Goal: Information Seeking & Learning: Learn about a topic

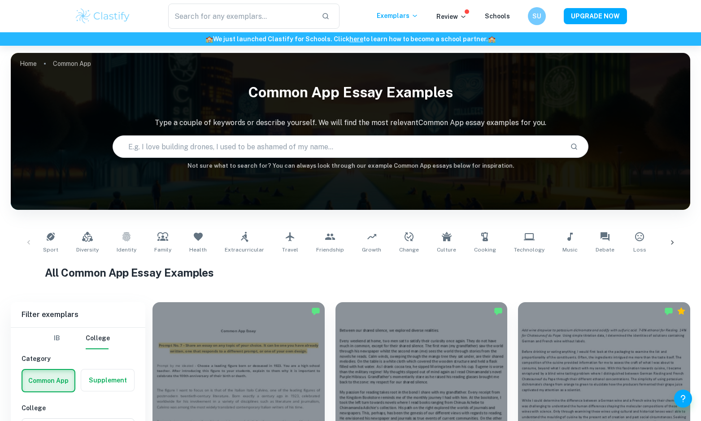
scroll to position [280, 0]
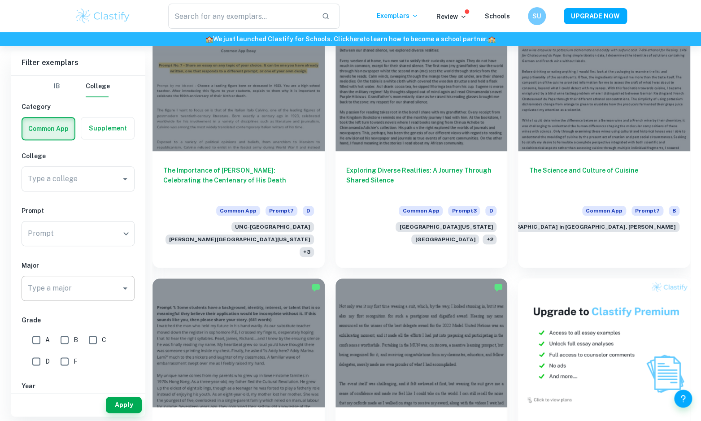
click at [76, 280] on input "Type a major" at bounding box center [71, 288] width 91 height 17
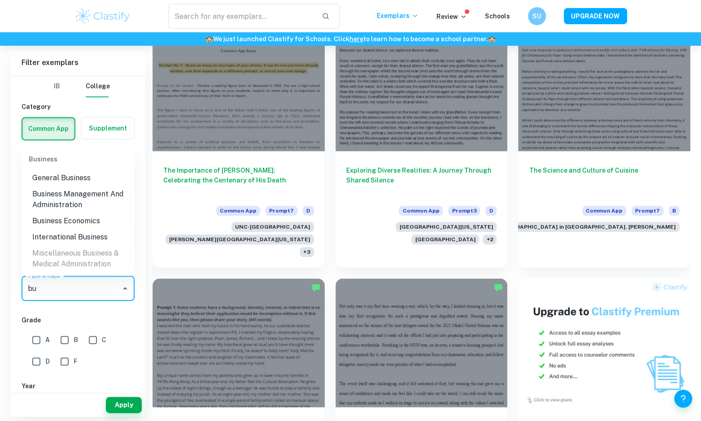
click at [74, 172] on li "General Business" at bounding box center [78, 178] width 113 height 16
type input "bu"
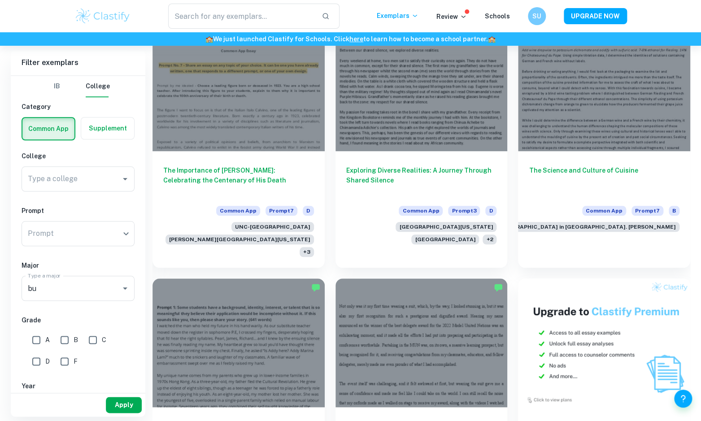
click at [132, 405] on button "Apply" at bounding box center [124, 405] width 36 height 16
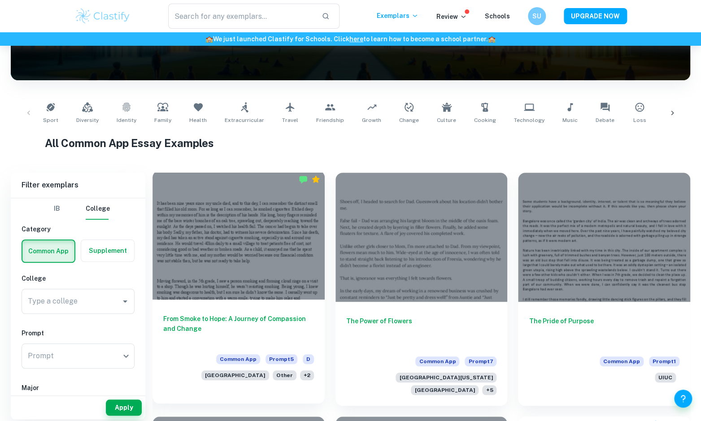
scroll to position [125, 0]
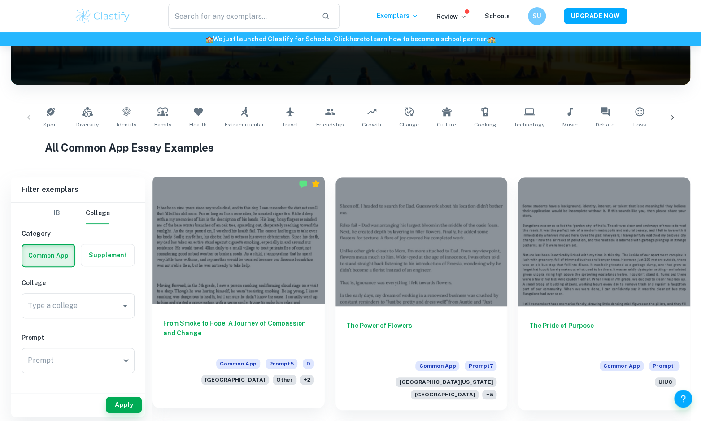
click at [279, 251] on div at bounding box center [238, 239] width 172 height 129
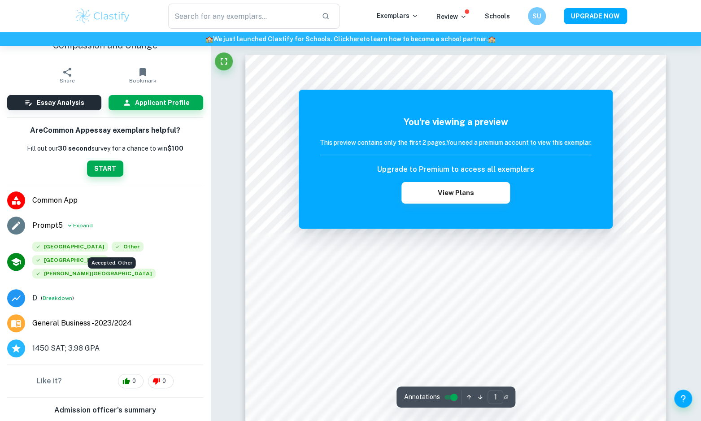
scroll to position [32, 0]
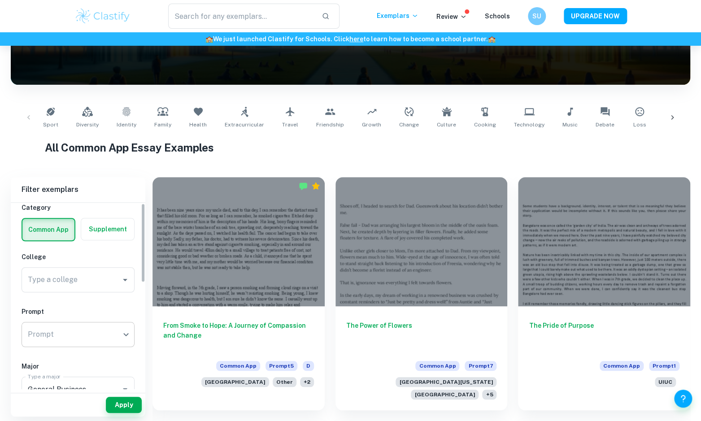
scroll to position [82, 0]
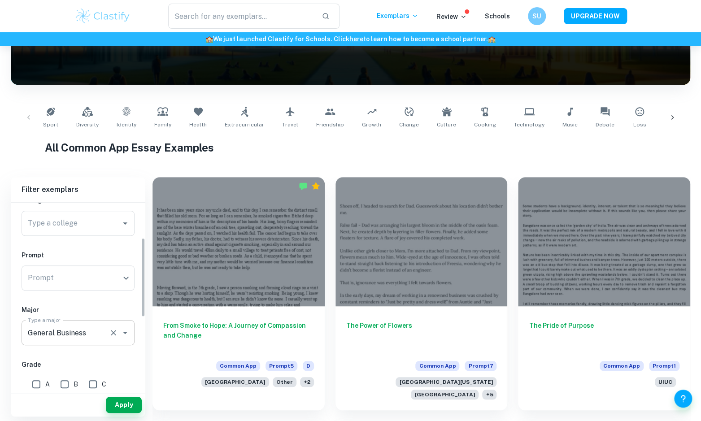
click at [77, 327] on input "General Business" at bounding box center [66, 332] width 80 height 17
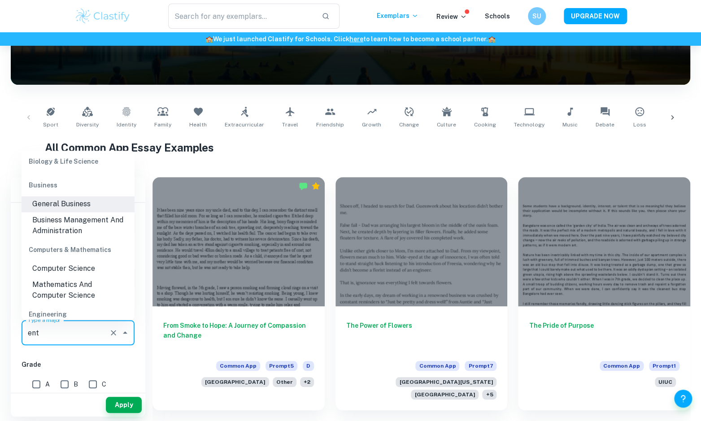
scroll to position [0, 0]
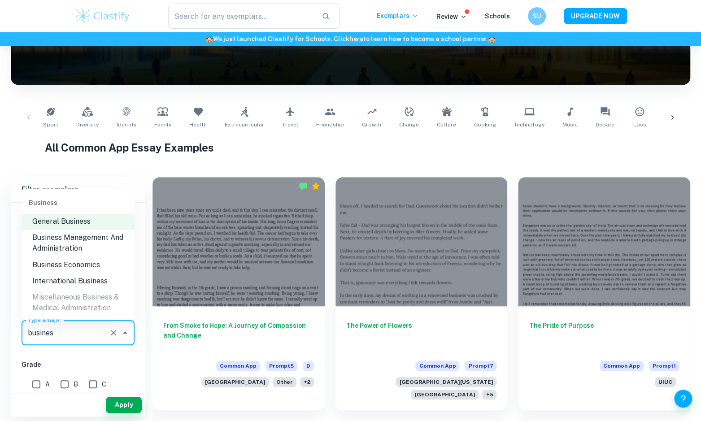
click at [77, 232] on li "Business Management And Administration" at bounding box center [78, 243] width 113 height 27
type input "Business Management And Administration"
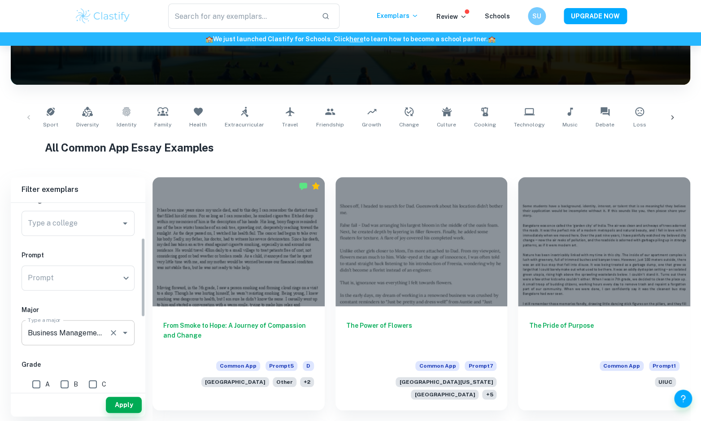
scroll to position [99, 0]
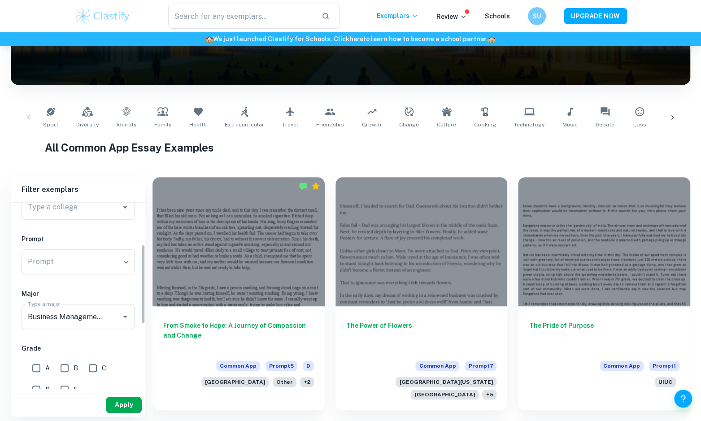
click at [121, 406] on button "Apply" at bounding box center [124, 405] width 36 height 16
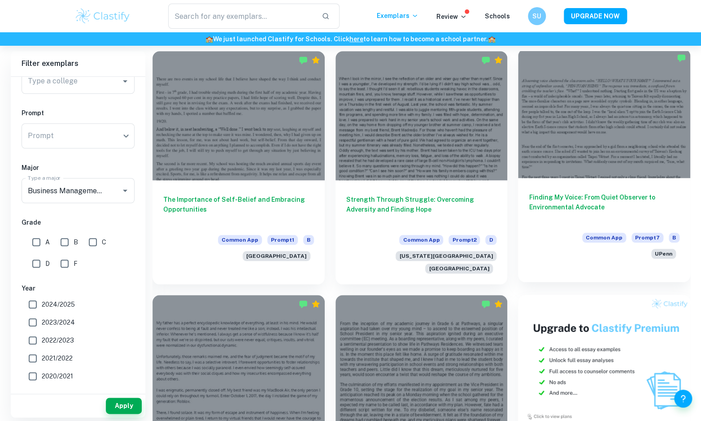
scroll to position [264, 0]
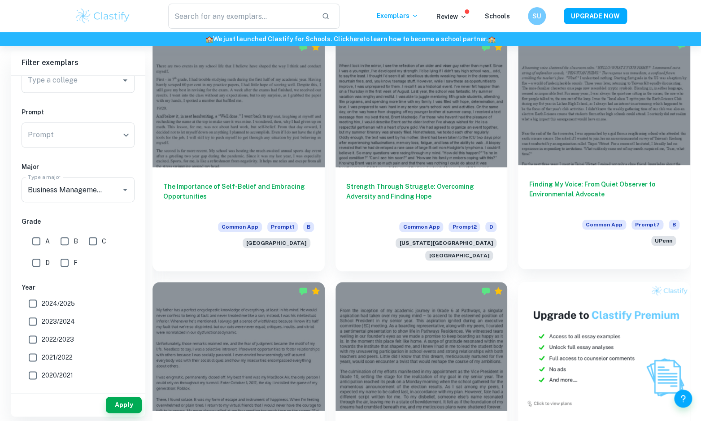
click at [643, 129] on div at bounding box center [604, 100] width 172 height 129
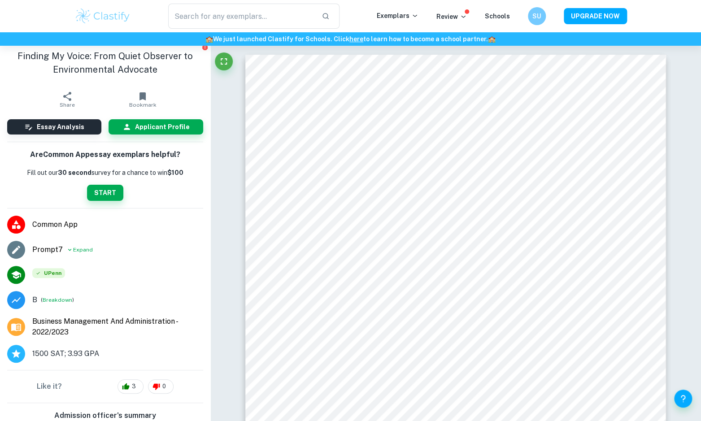
scroll to position [1, 0]
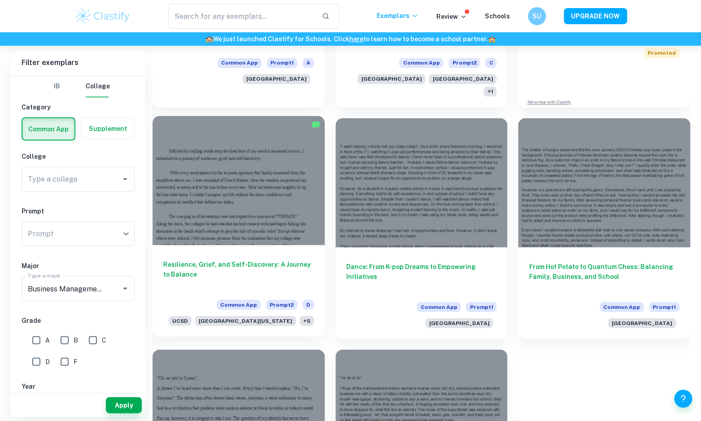
scroll to position [685, 0]
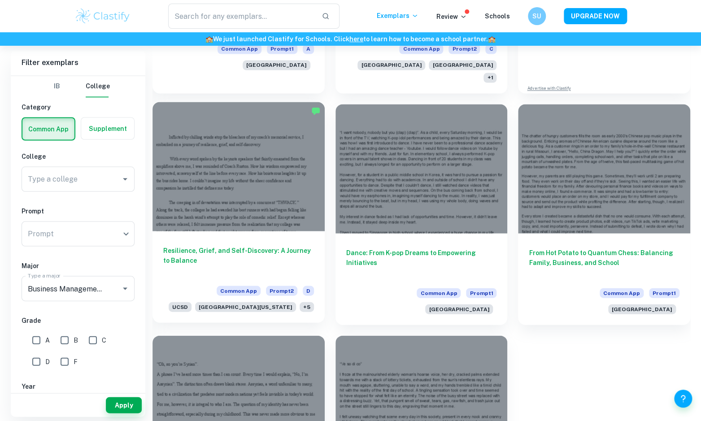
click at [279, 200] on div at bounding box center [238, 166] width 172 height 129
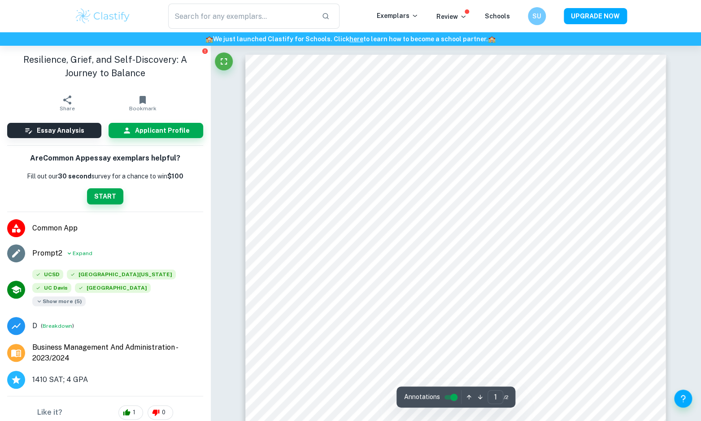
click at [86, 296] on span "Show more ( 5 )" at bounding box center [58, 301] width 53 height 10
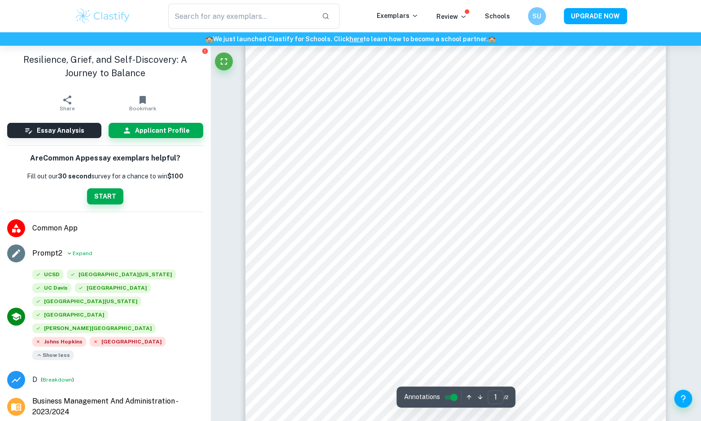
scroll to position [161, 0]
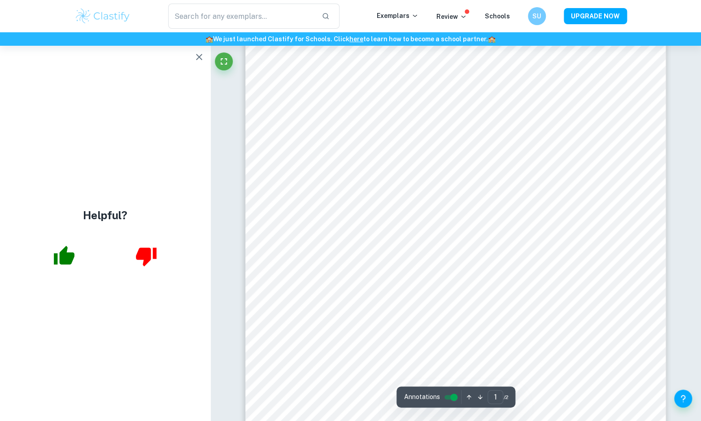
click at [198, 56] on icon "button" at bounding box center [199, 57] width 6 height 6
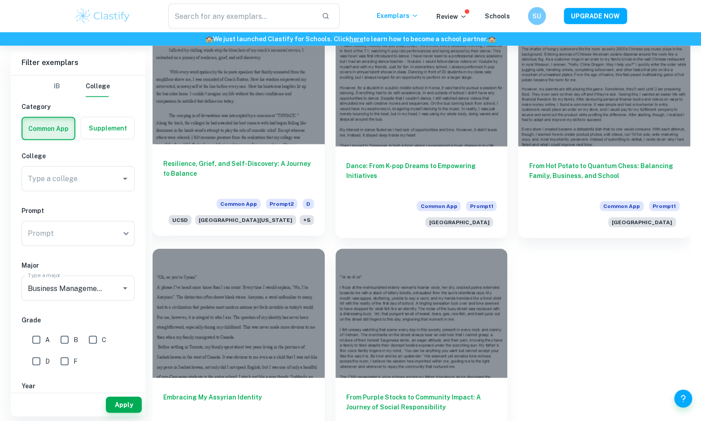
scroll to position [647, 0]
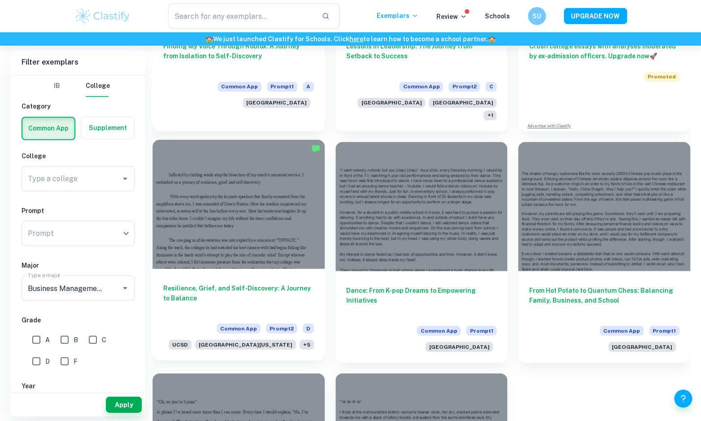
click at [277, 208] on div at bounding box center [238, 204] width 172 height 129
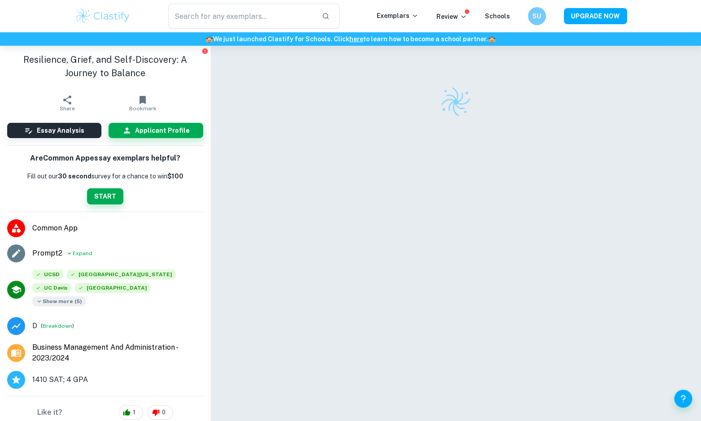
click at [277, 208] on div at bounding box center [455, 244] width 420 height 396
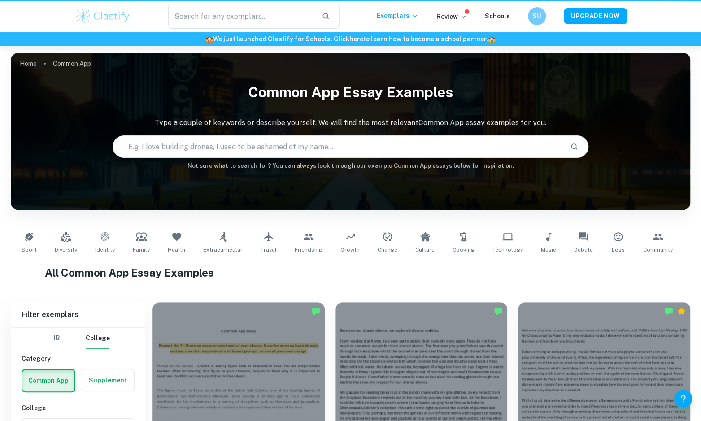
scroll to position [648, 0]
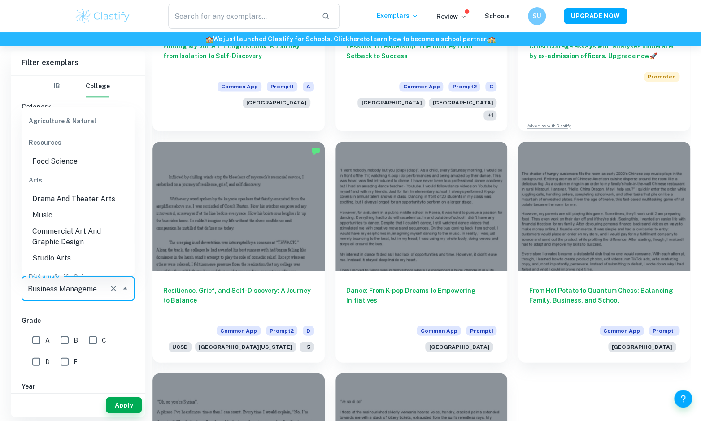
click at [66, 281] on input "Business Management And Administration" at bounding box center [66, 288] width 80 height 17
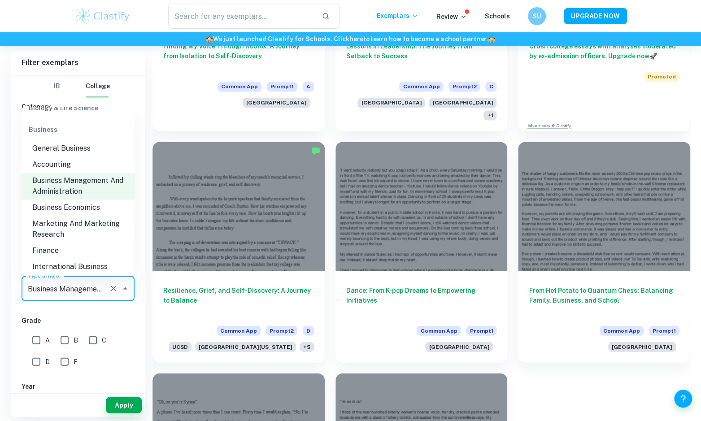
scroll to position [309, 0]
click at [92, 199] on li "Business Economics" at bounding box center [78, 207] width 113 height 16
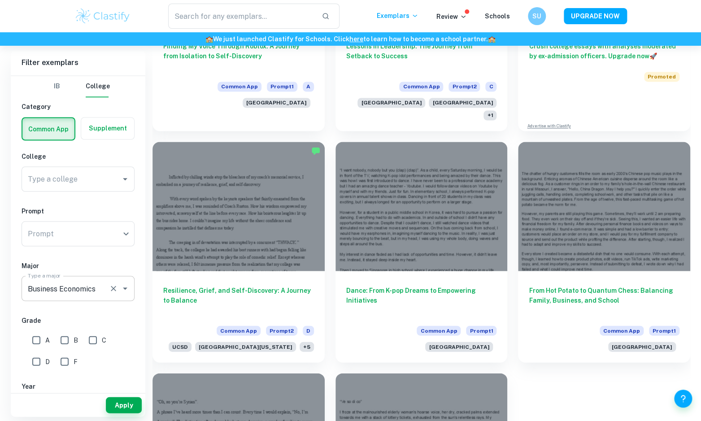
click at [95, 299] on div "Business Economics Type a major" at bounding box center [78, 288] width 113 height 25
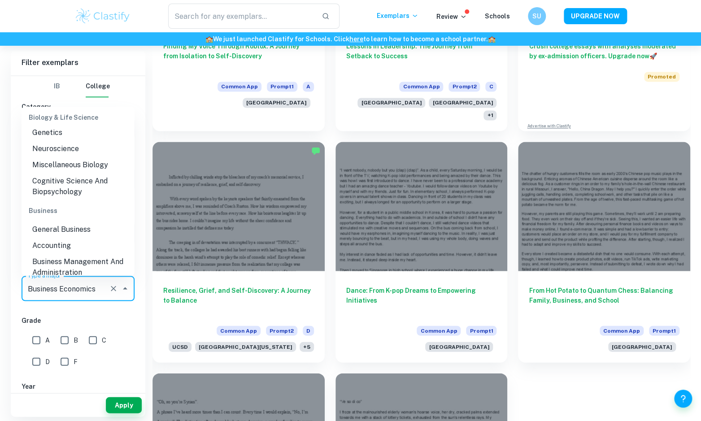
scroll to position [245, 0]
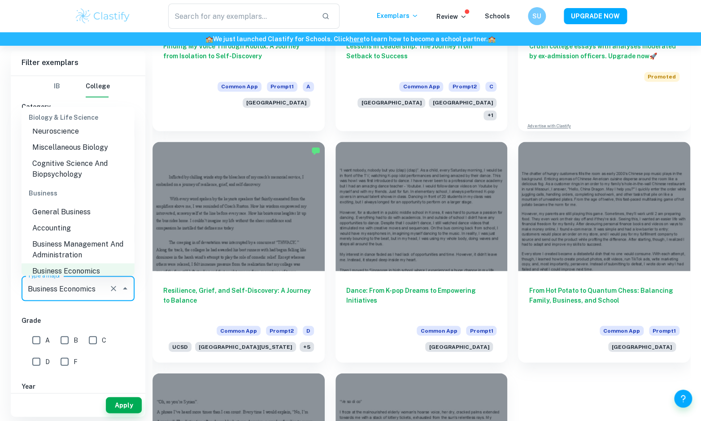
click at [99, 279] on li "Marketing And Marketing Research" at bounding box center [78, 292] width 113 height 27
type input "Marketing And Marketing Research"
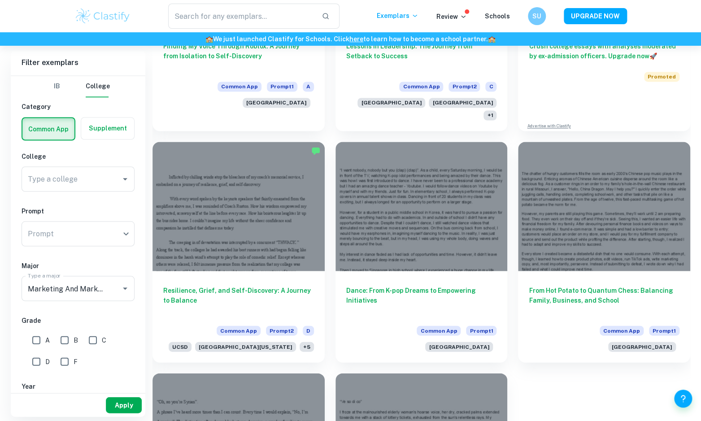
click at [115, 404] on button "Apply" at bounding box center [124, 405] width 36 height 16
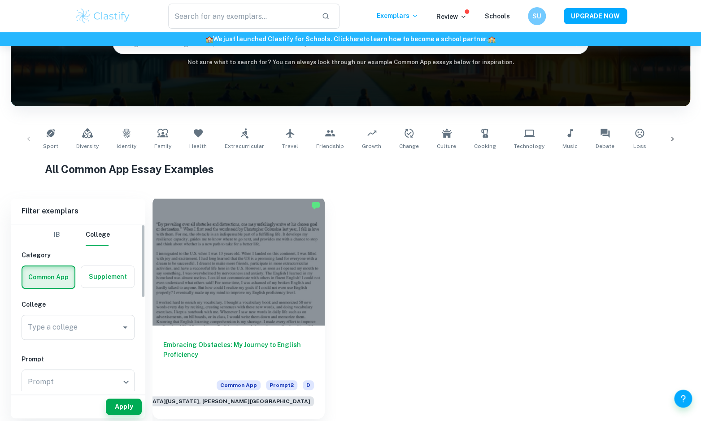
scroll to position [103, 0]
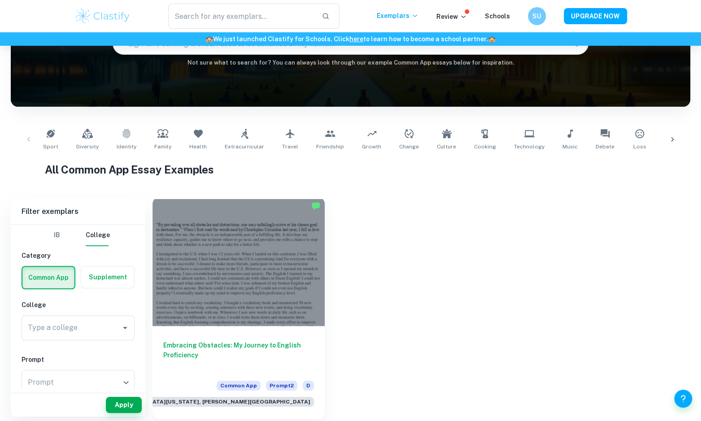
click at [225, 285] on div at bounding box center [238, 261] width 172 height 129
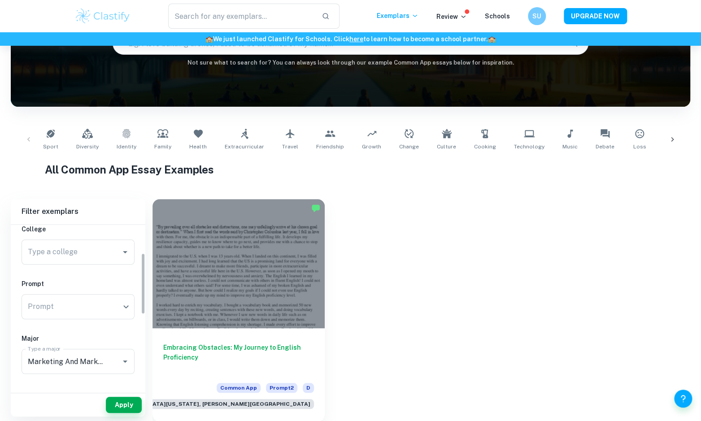
scroll to position [84, 0]
click at [117, 351] on icon "Clear" at bounding box center [113, 353] width 9 height 9
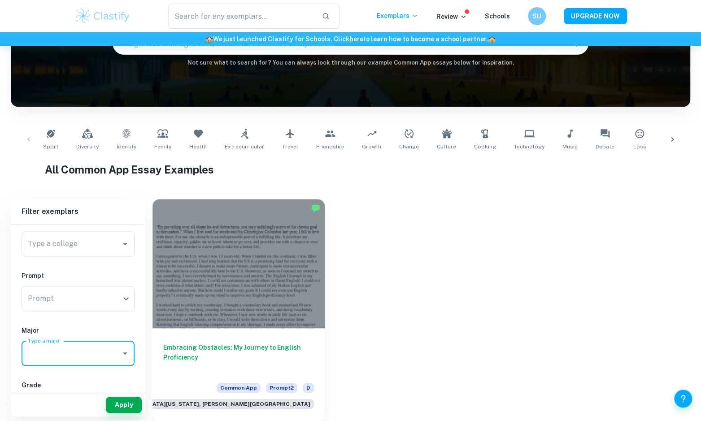
click at [112, 354] on input "Type a major" at bounding box center [71, 353] width 91 height 17
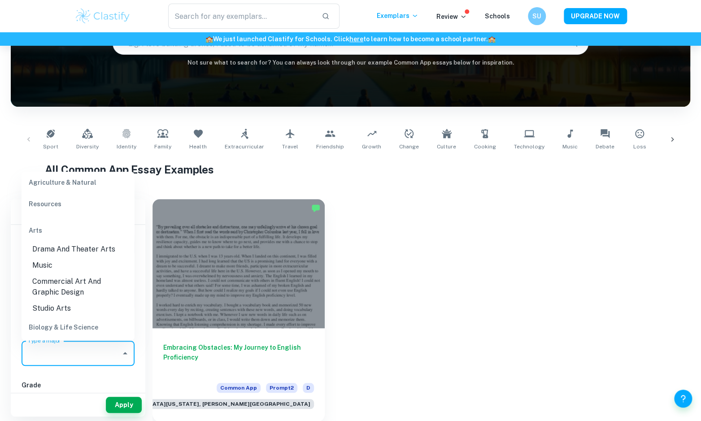
scroll to position [20, 0]
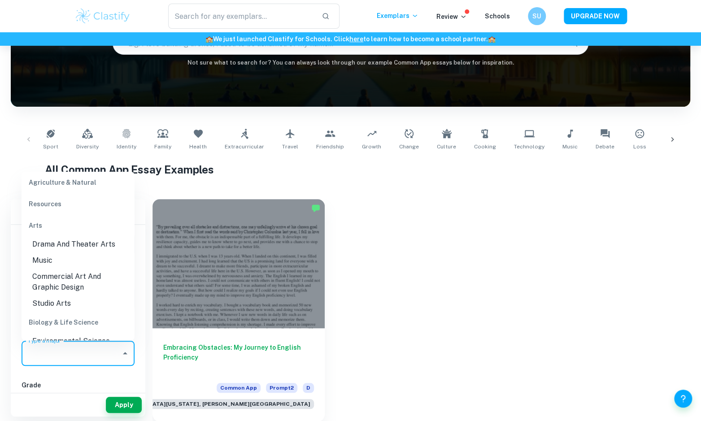
type input "u"
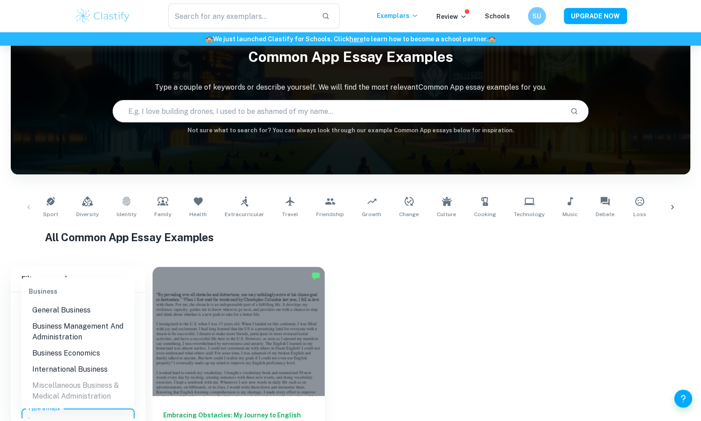
scroll to position [103, 0]
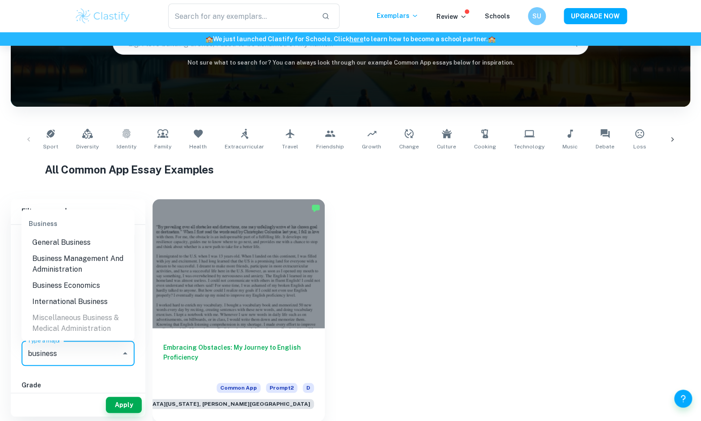
click at [72, 297] on li "International Business" at bounding box center [78, 302] width 113 height 16
type input "International Business"
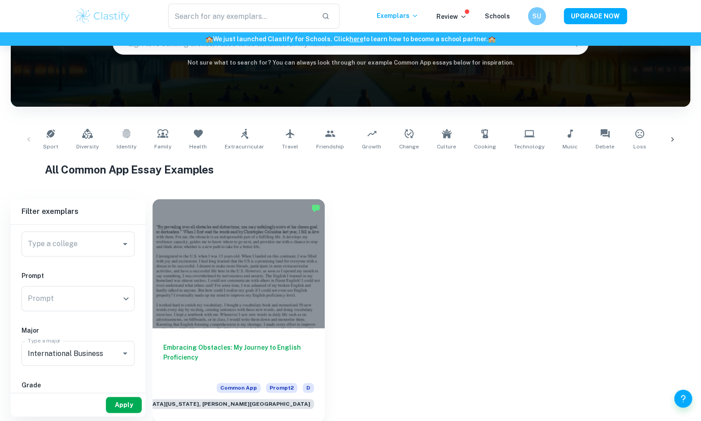
click at [115, 406] on button "Apply" at bounding box center [124, 405] width 36 height 16
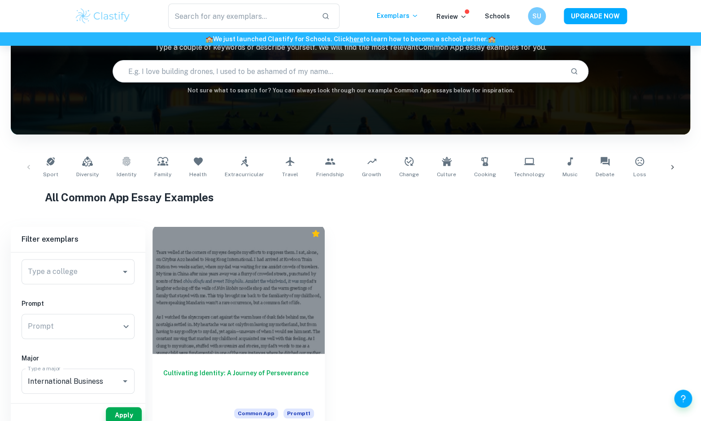
scroll to position [101, 0]
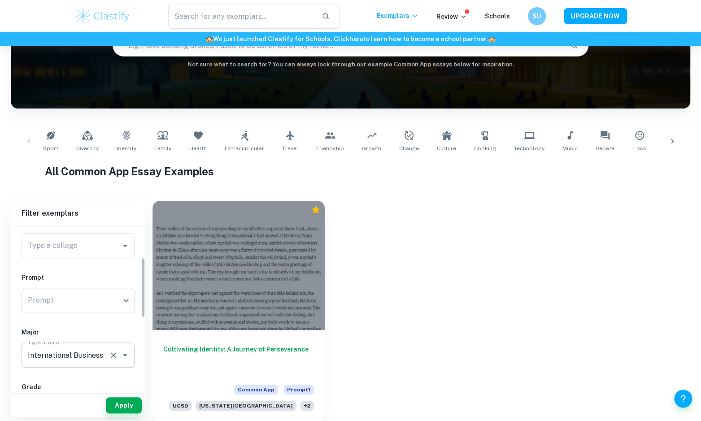
click at [99, 344] on div "International Business Type a major" at bounding box center [78, 354] width 113 height 25
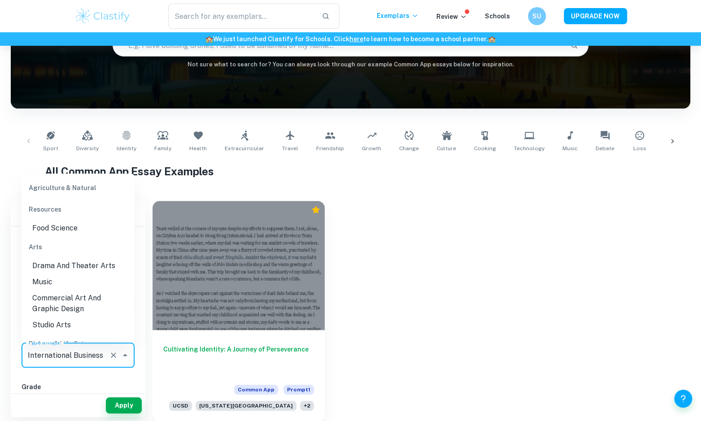
scroll to position [287, 0]
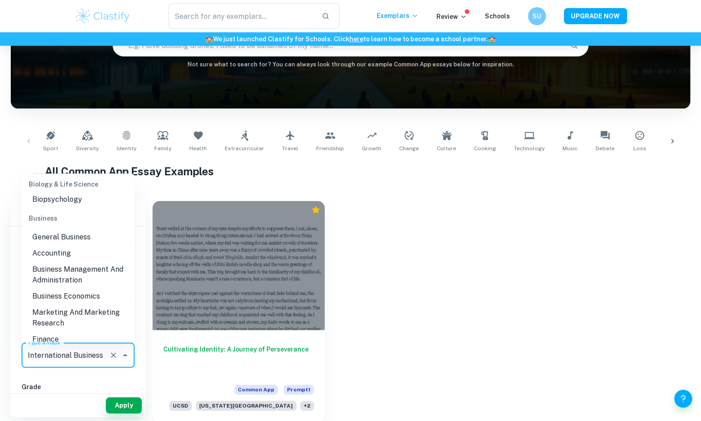
click at [116, 359] on icon "Clear" at bounding box center [113, 355] width 9 height 9
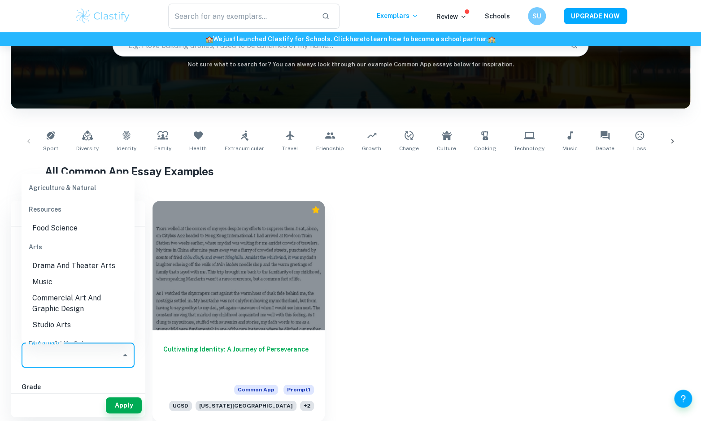
click at [105, 359] on input "Type a major" at bounding box center [71, 355] width 91 height 17
click at [105, 348] on input "Type a major" at bounding box center [71, 355] width 91 height 17
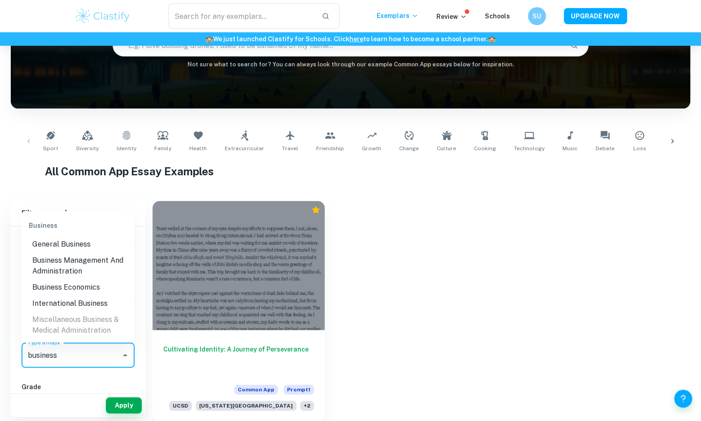
click at [92, 245] on li "General Business" at bounding box center [78, 244] width 113 height 16
type input "General Business"
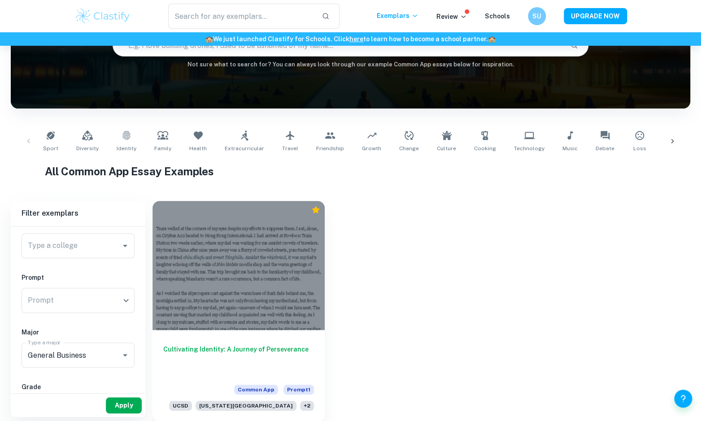
click at [115, 400] on button "Apply" at bounding box center [124, 405] width 36 height 16
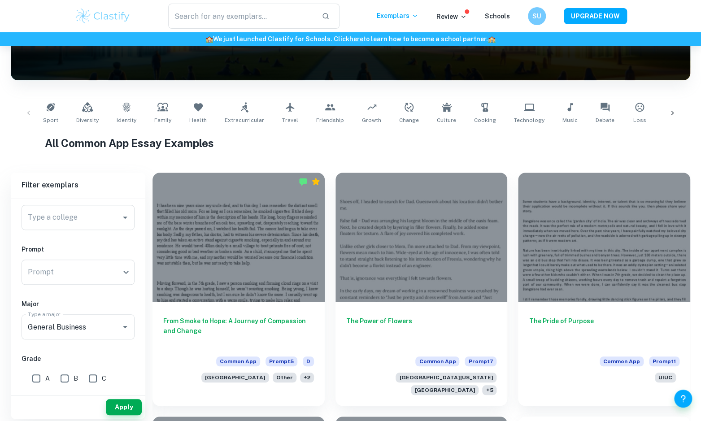
scroll to position [168, 0]
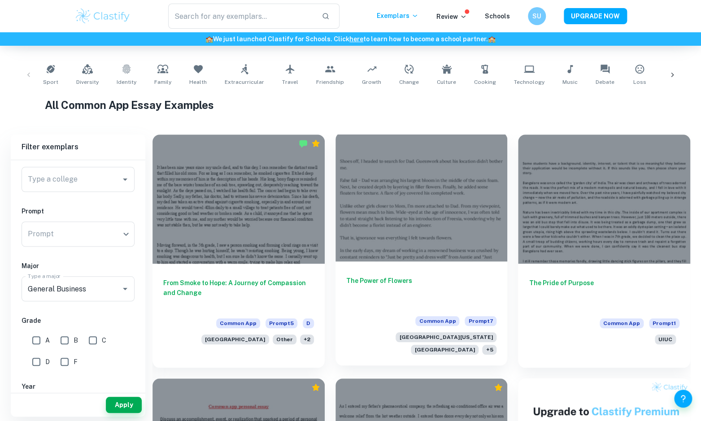
click at [392, 203] on div at bounding box center [421, 196] width 172 height 129
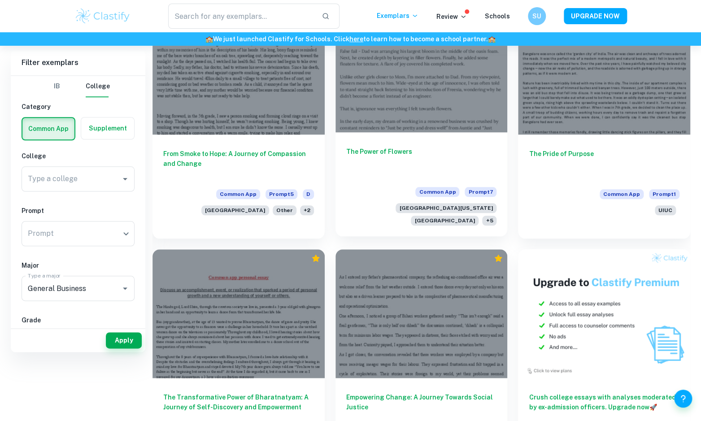
scroll to position [346, 0]
